Goal: Task Accomplishment & Management: Manage account settings

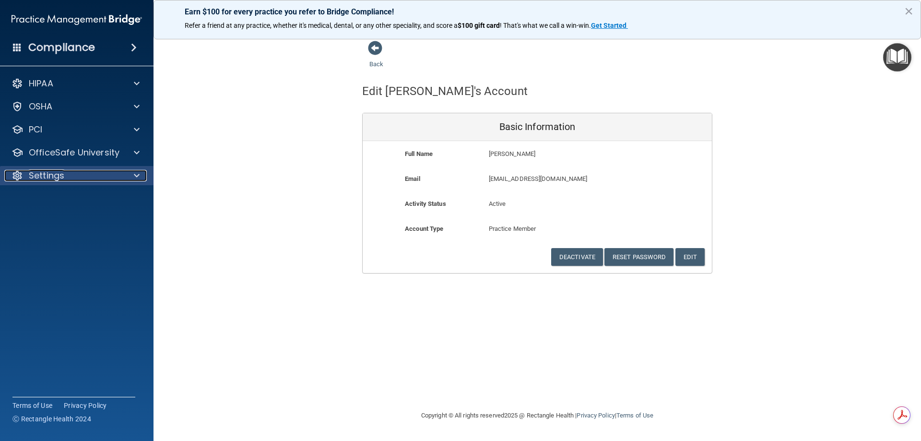
click at [84, 171] on div "Settings" at bounding box center [63, 176] width 119 height 12
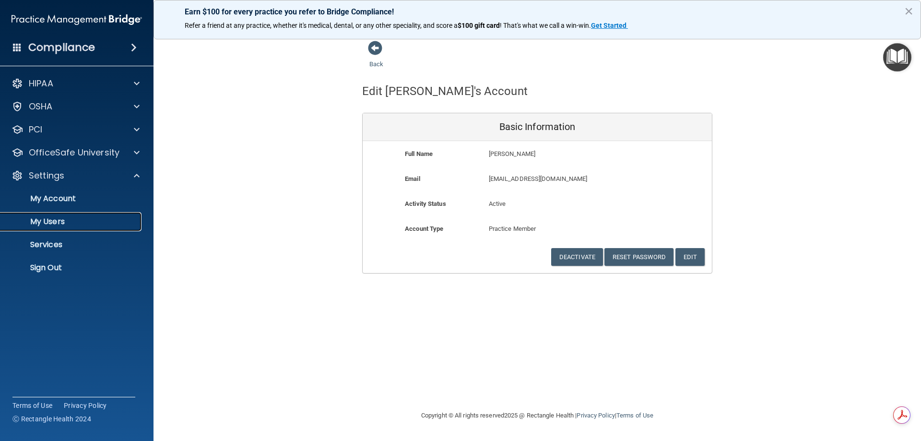
click at [79, 218] on p "My Users" at bounding box center [71, 222] width 131 height 10
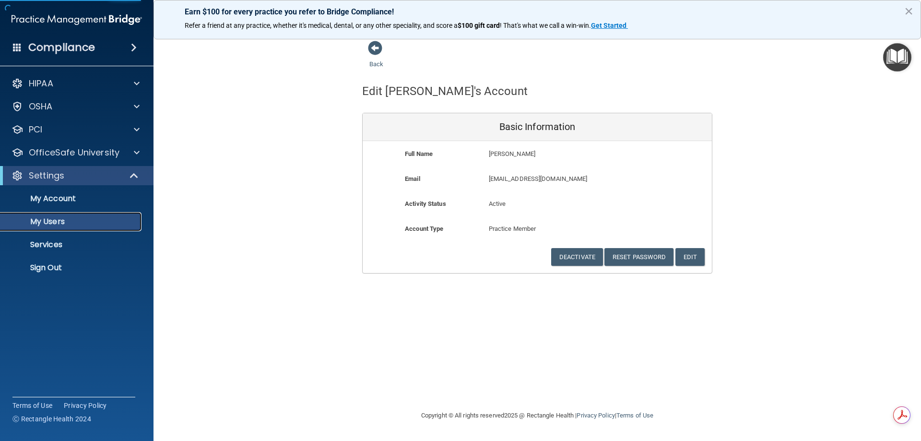
click at [86, 223] on p "My Users" at bounding box center [71, 222] width 131 height 10
select select "20"
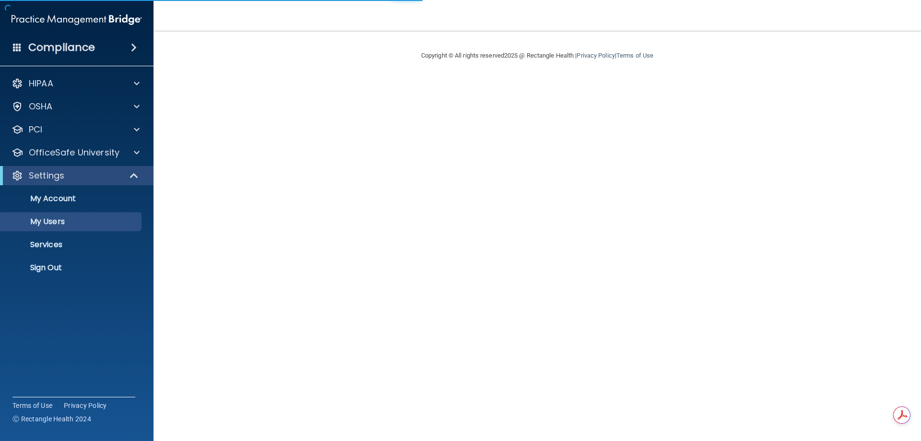
select select "20"
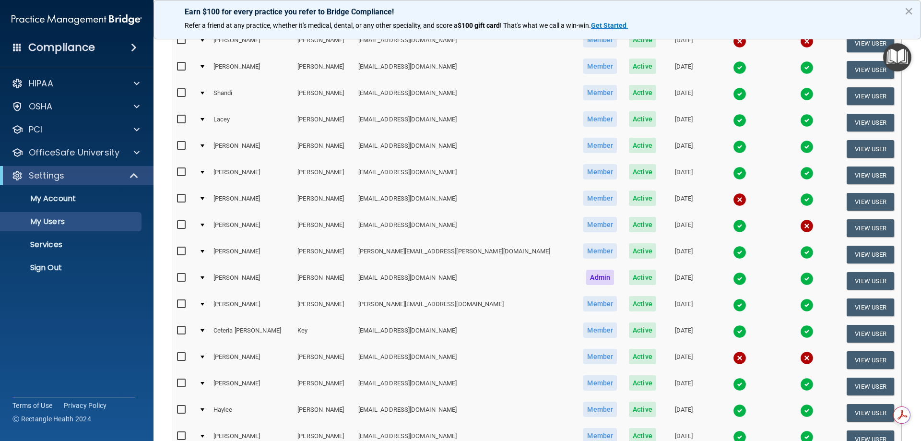
scroll to position [192, 0]
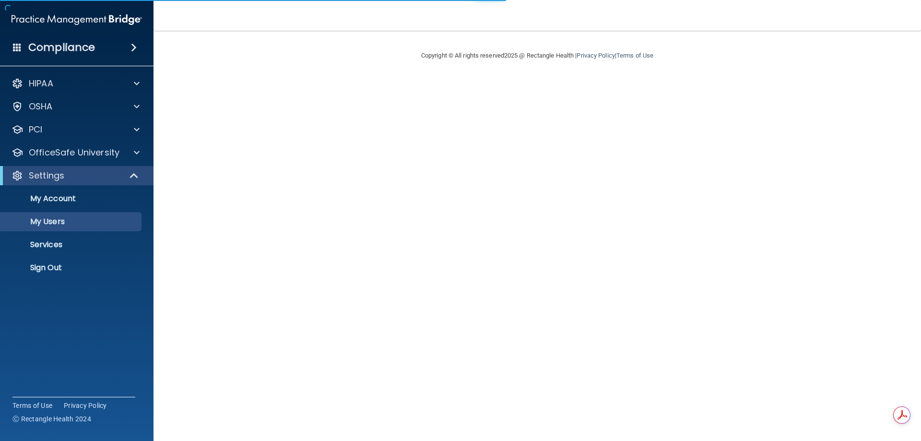
select select "20"
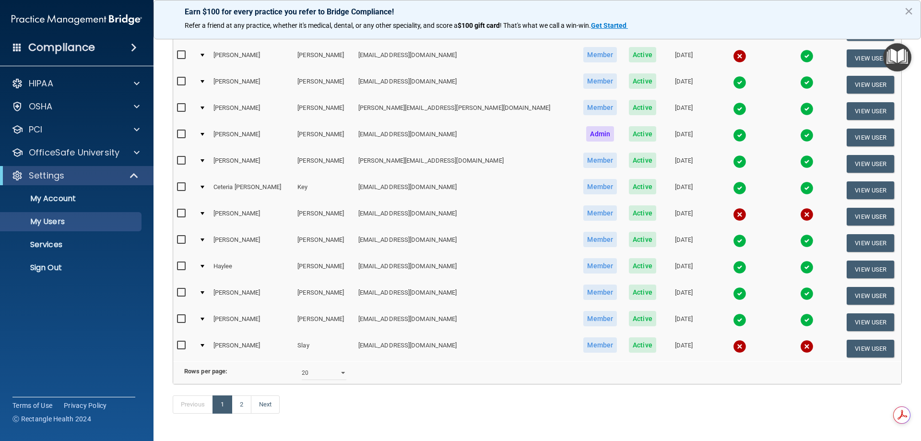
scroll to position [336, 0]
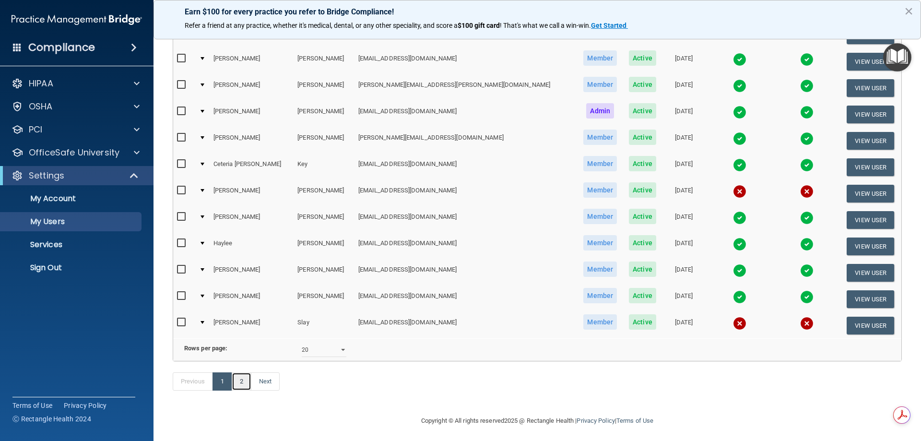
click at [245, 391] on link "2" at bounding box center [242, 381] width 20 height 18
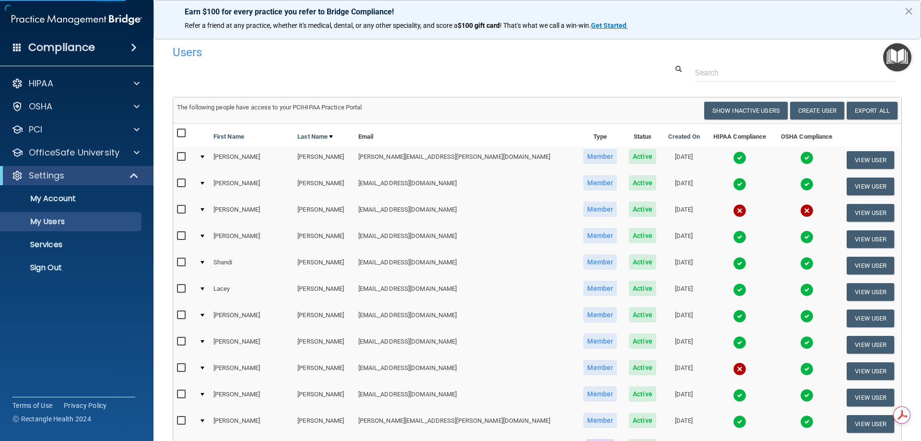
select select "20"
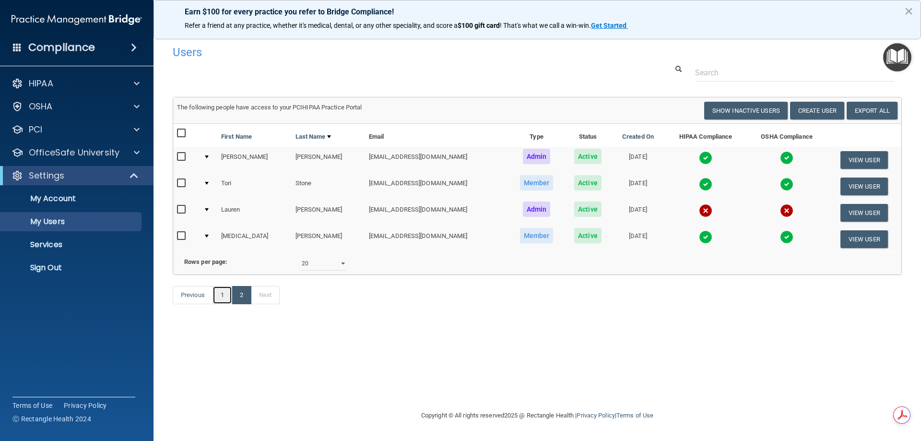
click at [225, 304] on link "1" at bounding box center [223, 295] width 20 height 18
select select "20"
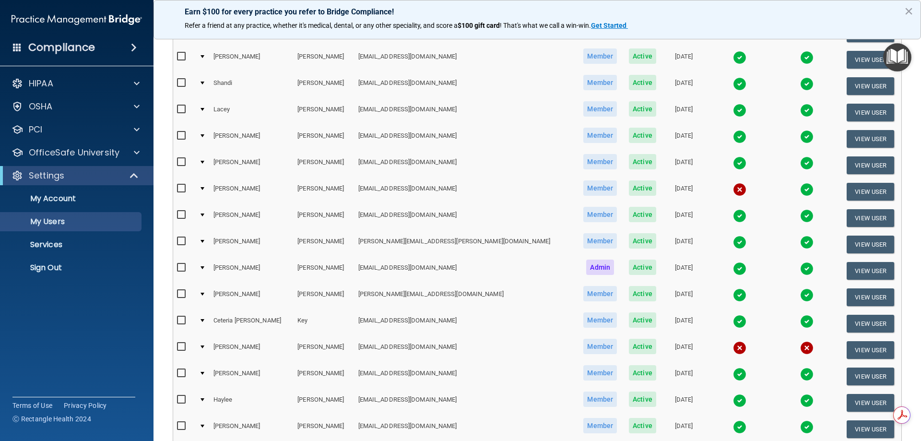
scroll to position [336, 0]
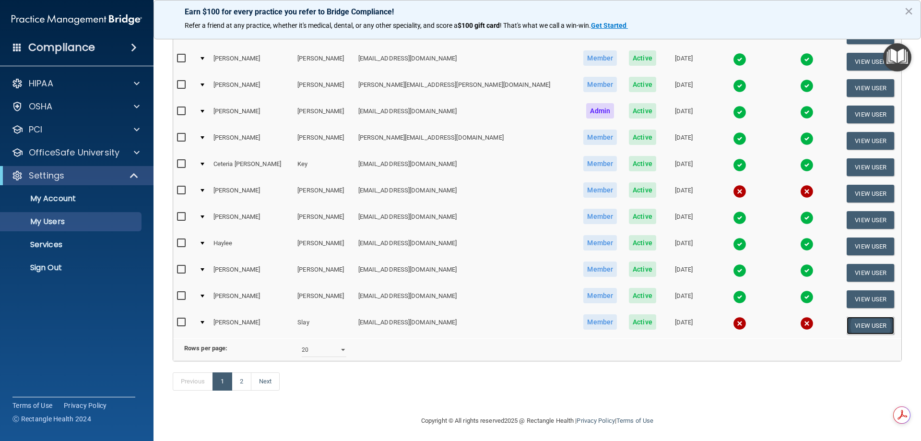
click at [850, 325] on button "View User" at bounding box center [870, 326] width 47 height 18
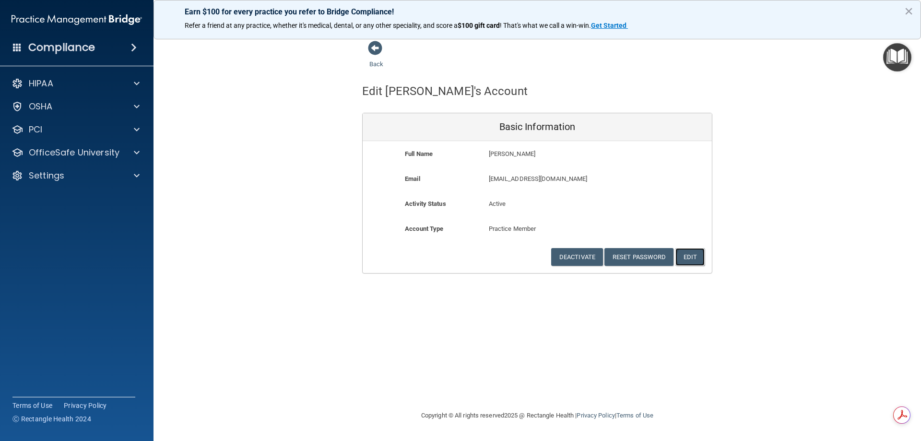
click at [697, 258] on button "Edit" at bounding box center [689, 257] width 29 height 18
click at [686, 254] on button "Edit" at bounding box center [689, 257] width 29 height 18
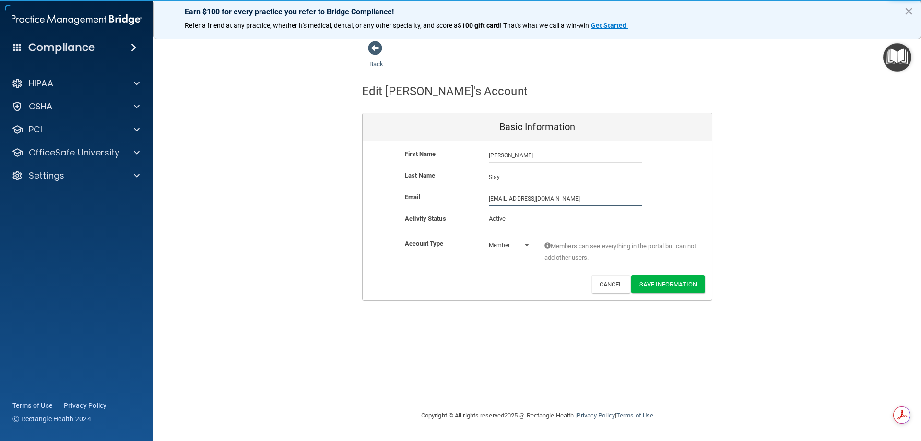
drag, startPoint x: 566, startPoint y: 200, endPoint x: 390, endPoint y: 192, distance: 176.3
click at [389, 189] on div "First Name [PERSON_NAME] [PERSON_NAME] Last Name [PERSON_NAME] Email [EMAIL_ADD…" at bounding box center [537, 220] width 349 height 159
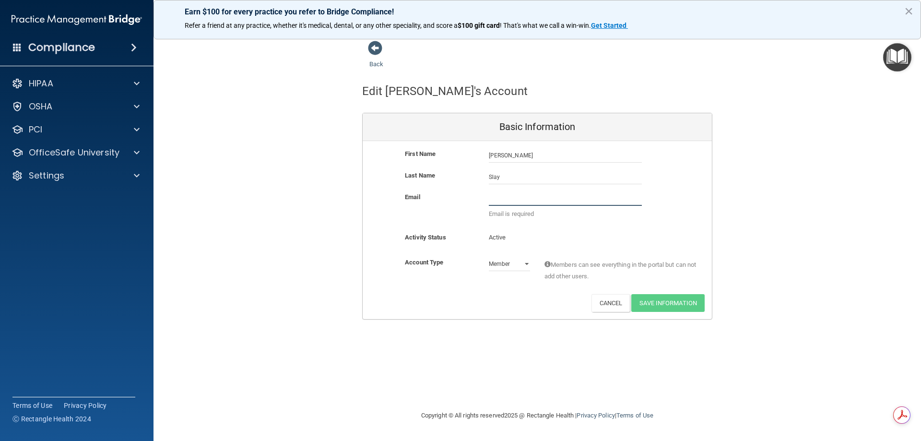
paste input "[URL][DOMAIN_NAME][PERSON_NAME]"
type input "h"
paste input "[URL][DOMAIN_NAME][PERSON_NAME]"
drag, startPoint x: 645, startPoint y: 198, endPoint x: 629, endPoint y: 196, distance: 15.9
click at [629, 196] on div "https://imagendentalpartners.sharepoint.com/:x:/r/sites/PracticeManagementMento…" at bounding box center [565, 207] width 167 height 33
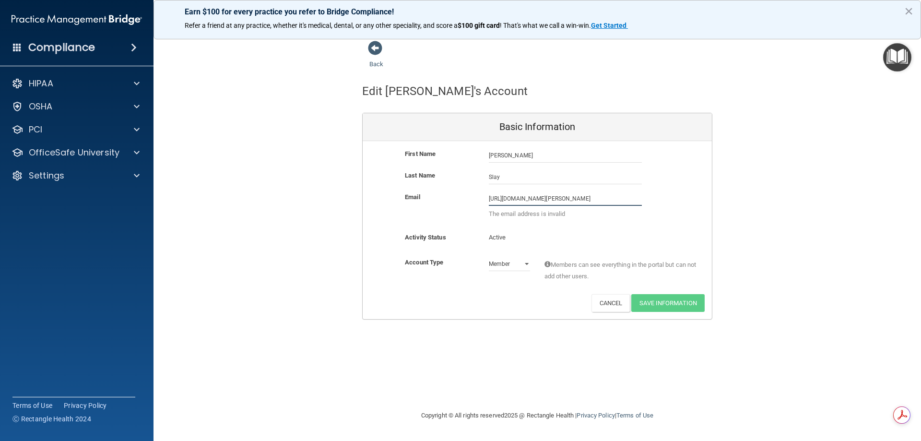
drag, startPoint x: 640, startPoint y: 198, endPoint x: 416, endPoint y: 198, distance: 224.0
click at [419, 198] on div "Email https://imagendentalpartners.sharepoint.com/:x:/r/sites/PracticeManagemen…" at bounding box center [537, 207] width 349 height 33
drag, startPoint x: 610, startPoint y: 199, endPoint x: 397, endPoint y: 192, distance: 212.6
click at [398, 192] on div "Email racticeManagementMentorsPMMs/Shared%20Documents/New%20Hire%20OM/Active%20…" at bounding box center [537, 207] width 349 height 33
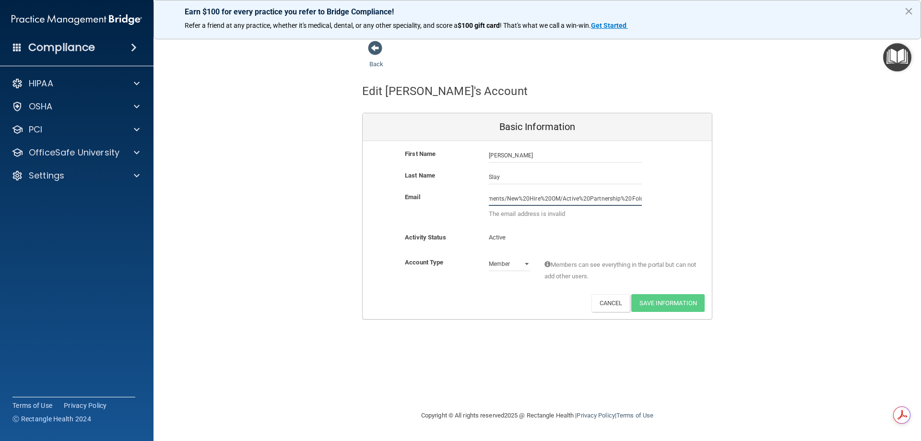
drag, startPoint x: 640, startPoint y: 197, endPoint x: 352, endPoint y: 195, distance: 288.3
click at [352, 195] on div "Back Edit Wendy's Account Basic Information First Name Wendy Slay Wendy Last Na…" at bounding box center [537, 179] width 729 height 279
drag, startPoint x: 617, startPoint y: 199, endPoint x: 315, endPoint y: 200, distance: 301.8
click at [315, 199] on div "Back Edit Wendy's Account Basic Information First Name Wendy Slay Wendy Last Na…" at bounding box center [537, 179] width 729 height 279
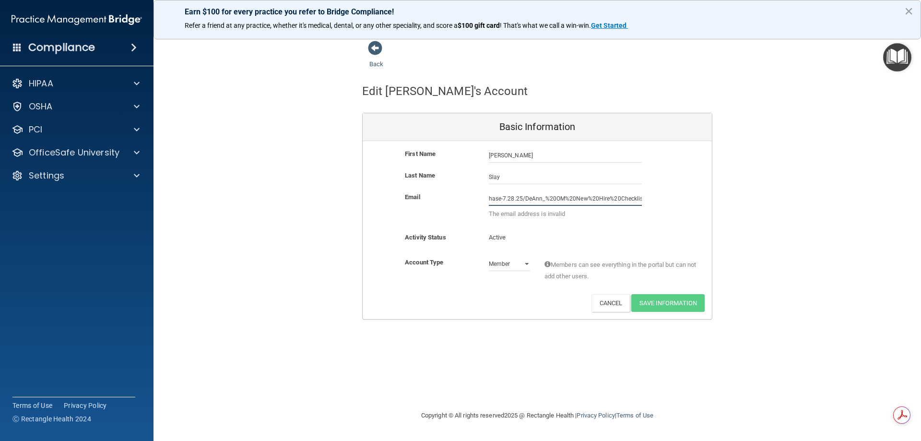
drag, startPoint x: 637, startPoint y: 197, endPoint x: 426, endPoint y: 200, distance: 210.6
click at [419, 197] on div "Email hase-7.28.25/DeAnn_%20OM%20New%20Hire%20Checklist.xlsx?d=w8e2b681ec92f438…" at bounding box center [537, 207] width 349 height 33
drag, startPoint x: 558, startPoint y: 201, endPoint x: 376, endPoint y: 202, distance: 182.8
click at [370, 201] on div "Email ist.xlsx?d=w8e2b681ec92f4388b916e726c8c81c91&csf=1&web=1&e=e05da0 The ema…" at bounding box center [537, 207] width 349 height 33
type input "&csf=1&web=1&e=e05da0"
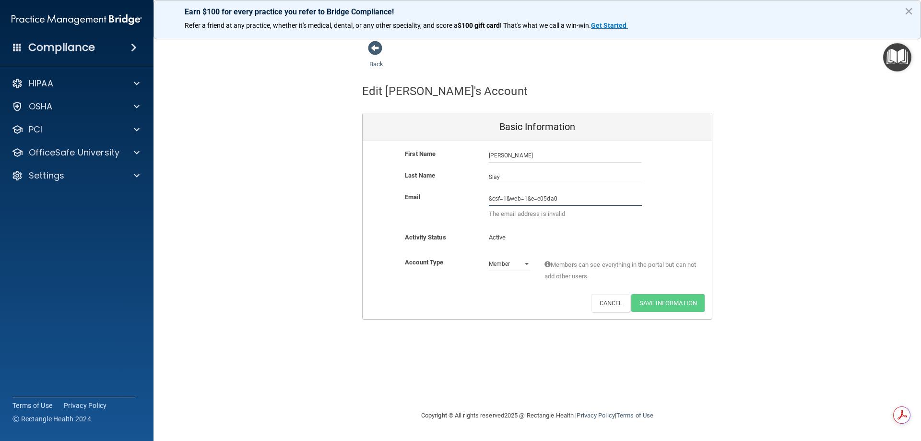
drag, startPoint x: 458, startPoint y: 200, endPoint x: 469, endPoint y: 201, distance: 11.6
click at [401, 202] on div "Email &csf=1&web=1&e=e05da0 The email address is invalid" at bounding box center [537, 207] width 349 height 33
paste input "wendyslay@gmail.com"
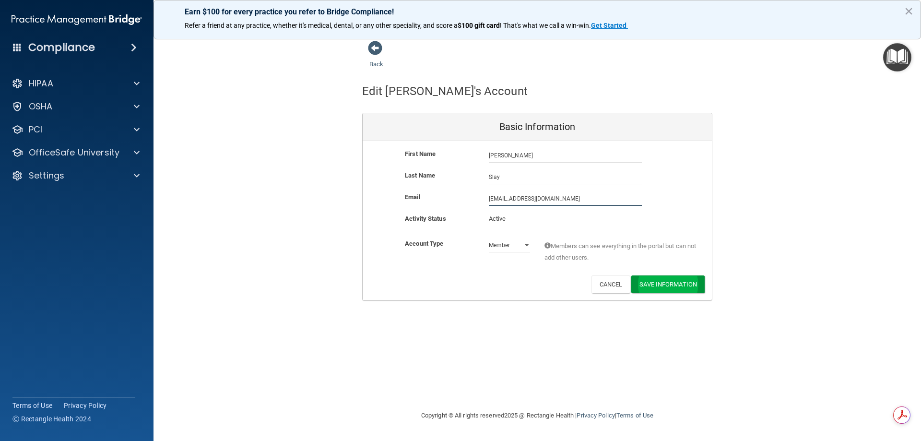
type input "wendyslay@gmail.com"
click at [673, 285] on button "Save Information" at bounding box center [667, 286] width 73 height 18
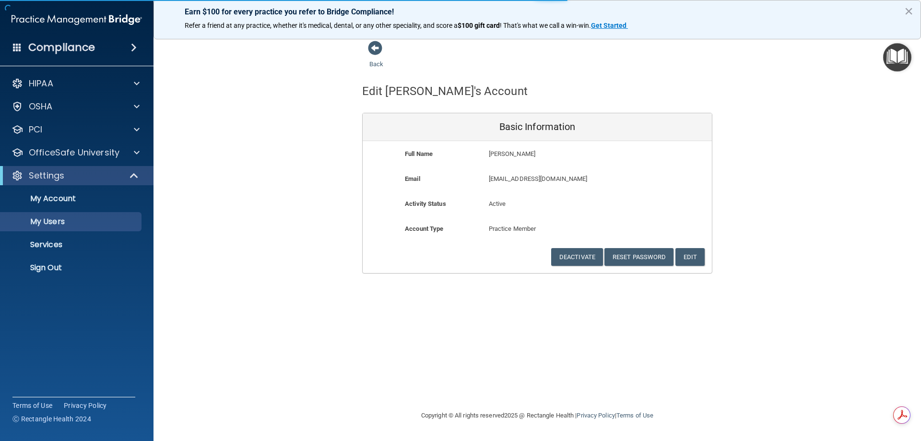
select select "20"
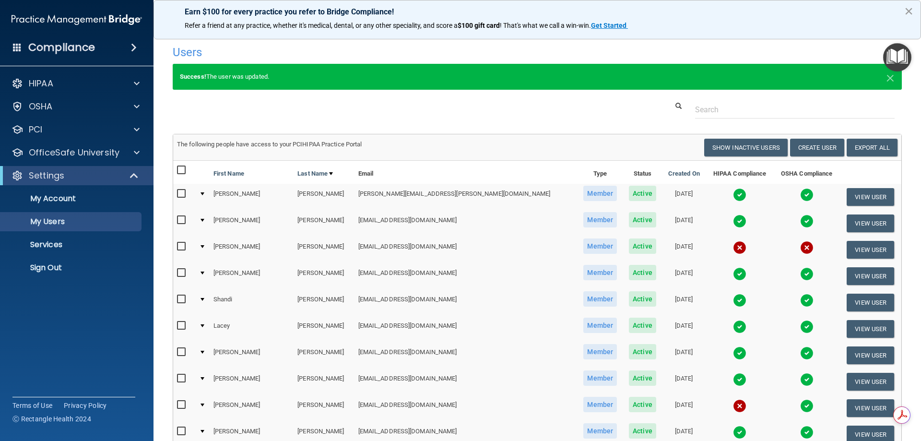
click at [912, 12] on button "×" at bounding box center [908, 10] width 9 height 15
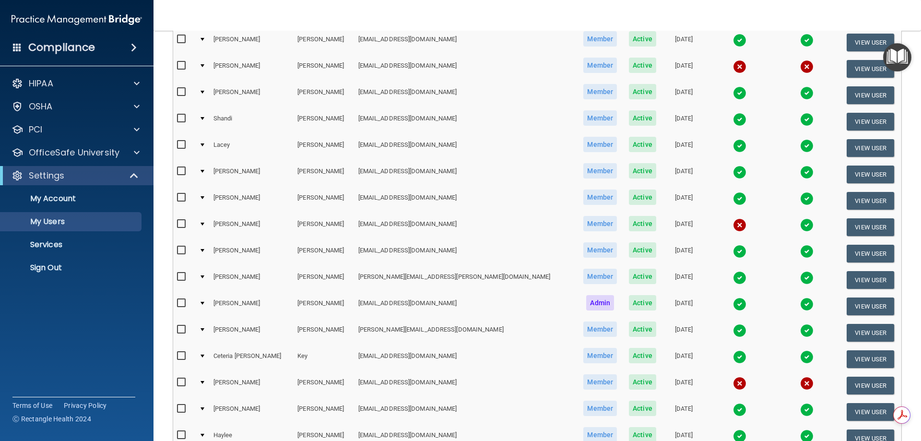
scroll to position [48, 0]
